Goal: Navigation & Orientation: Find specific page/section

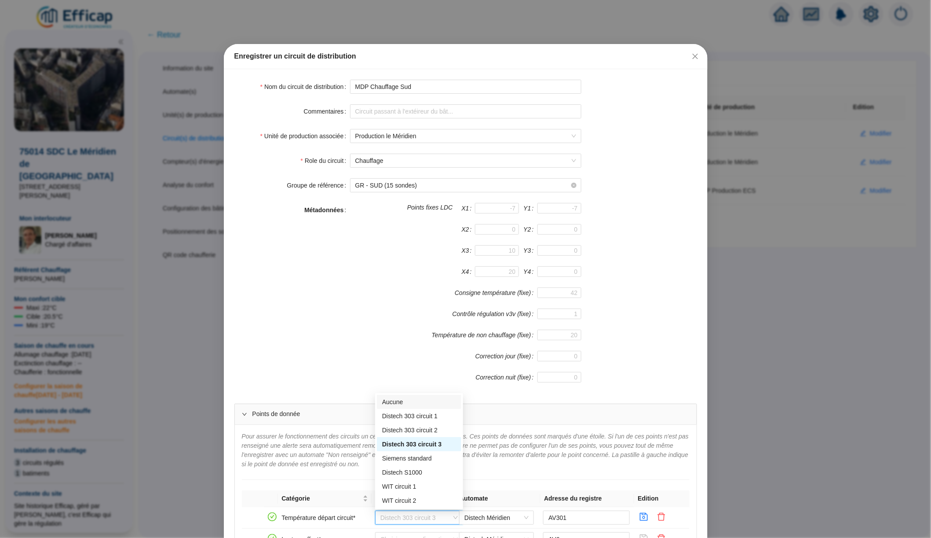
scroll to position [0, 0]
click at [180, 94] on div "Enregistrer un circuit de distribution Nom du circuit de distribution MDP Chauf…" at bounding box center [465, 269] width 931 height 538
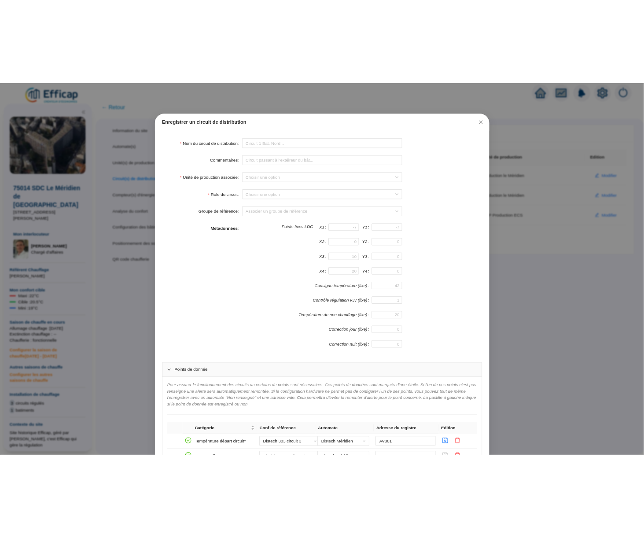
scroll to position [0, 0]
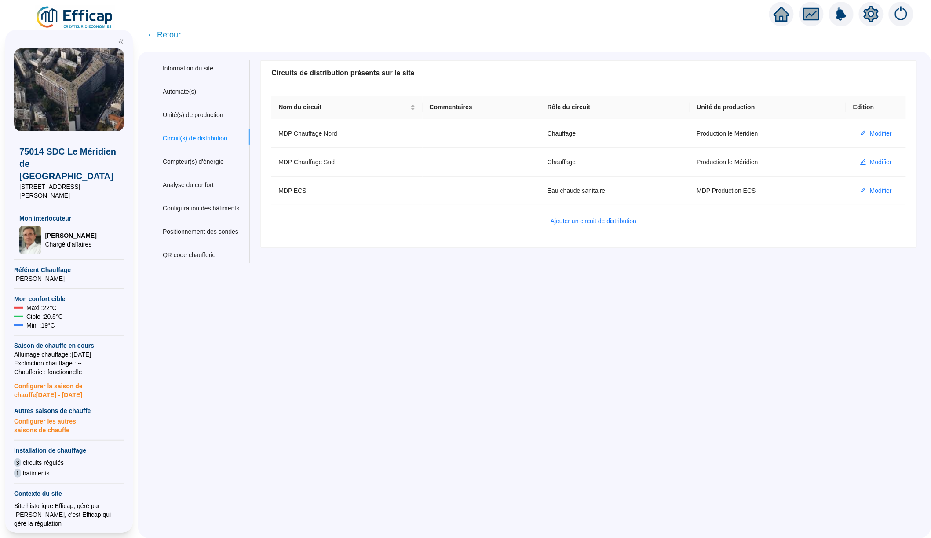
click at [87, 17] on img at bounding box center [75, 17] width 80 height 25
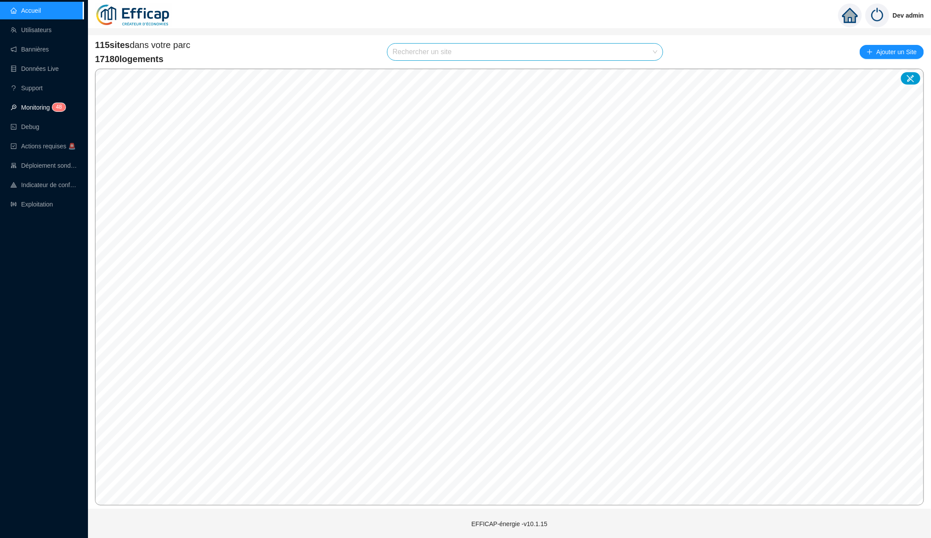
click at [51, 107] on link "Monitoring 4 8" at bounding box center [37, 107] width 52 height 7
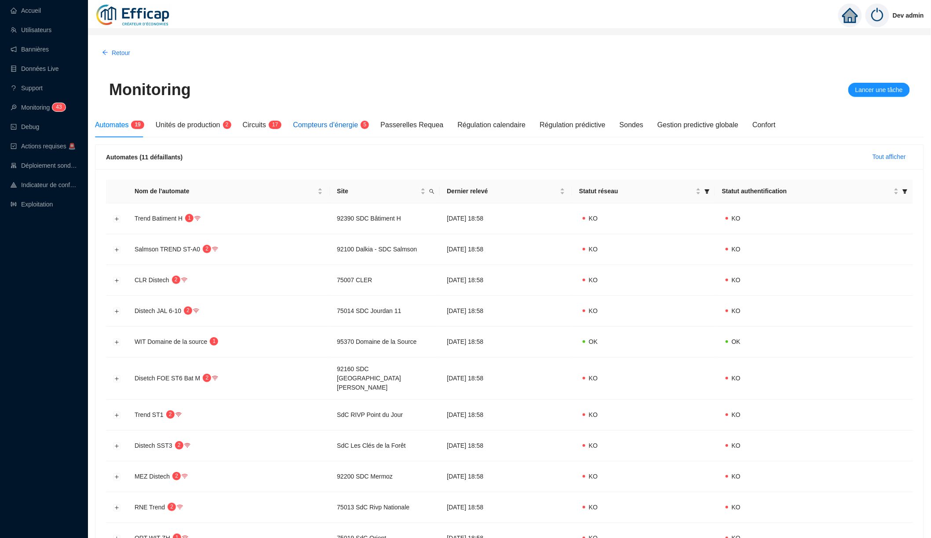
click at [290, 126] on span "Compteurs d'énergie" at bounding box center [325, 124] width 65 height 7
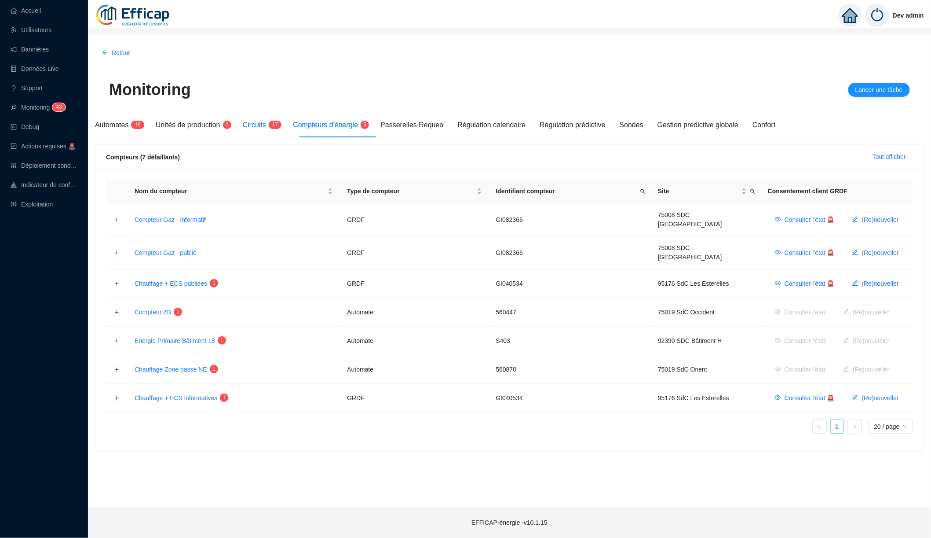
click at [266, 128] on span "Circuits" at bounding box center [254, 124] width 23 height 7
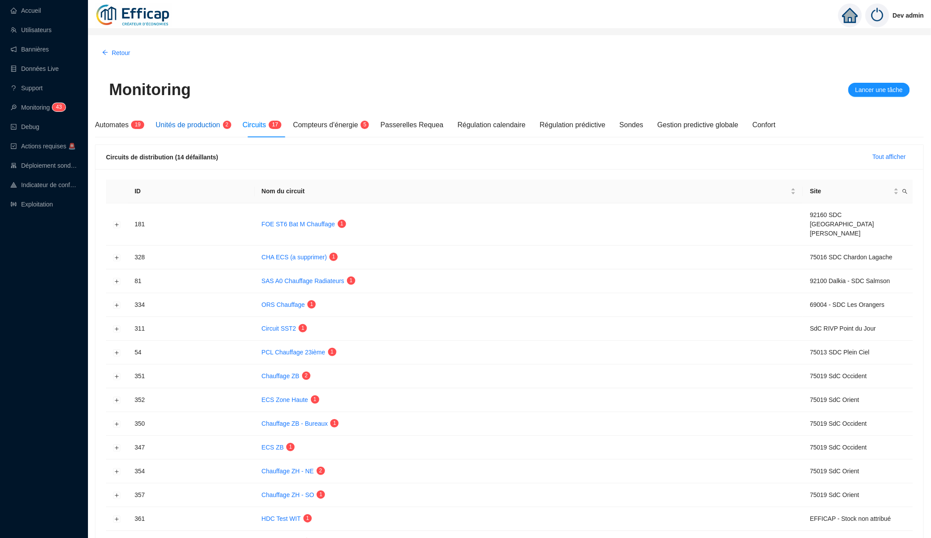
click at [218, 124] on span "Unités de production" at bounding box center [188, 124] width 65 height 7
